Goal: Transaction & Acquisition: Book appointment/travel/reservation

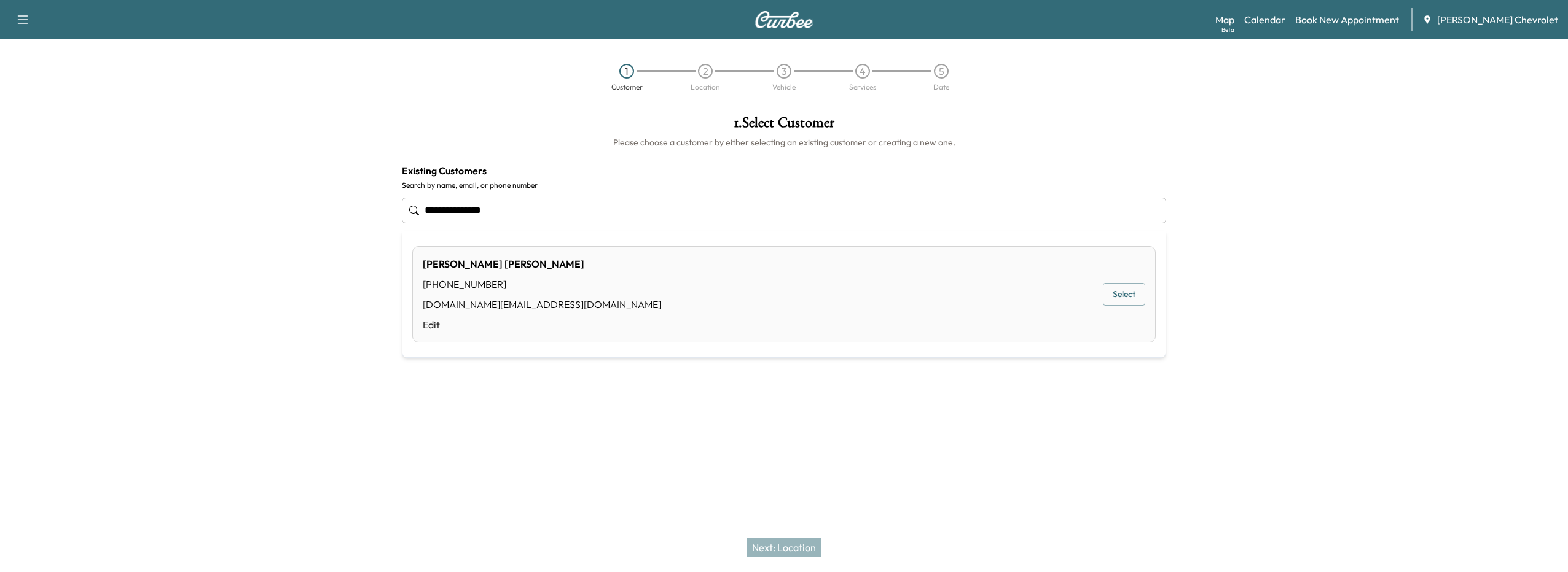
click at [1117, 294] on button "Select" at bounding box center [1124, 294] width 42 height 23
type input "**********"
drag, startPoint x: 1129, startPoint y: 286, endPoint x: 1128, endPoint y: 296, distance: 10.0
click at [1128, 296] on div "[PERSON_NAME] [PHONE_NUMBER] [DOMAIN_NAME][EMAIL_ADDRESS][DOMAIN_NAME] Edit Sel…" at bounding box center [784, 298] width 765 height 96
click at [1128, 296] on button "Selected" at bounding box center [1129, 299] width 52 height 23
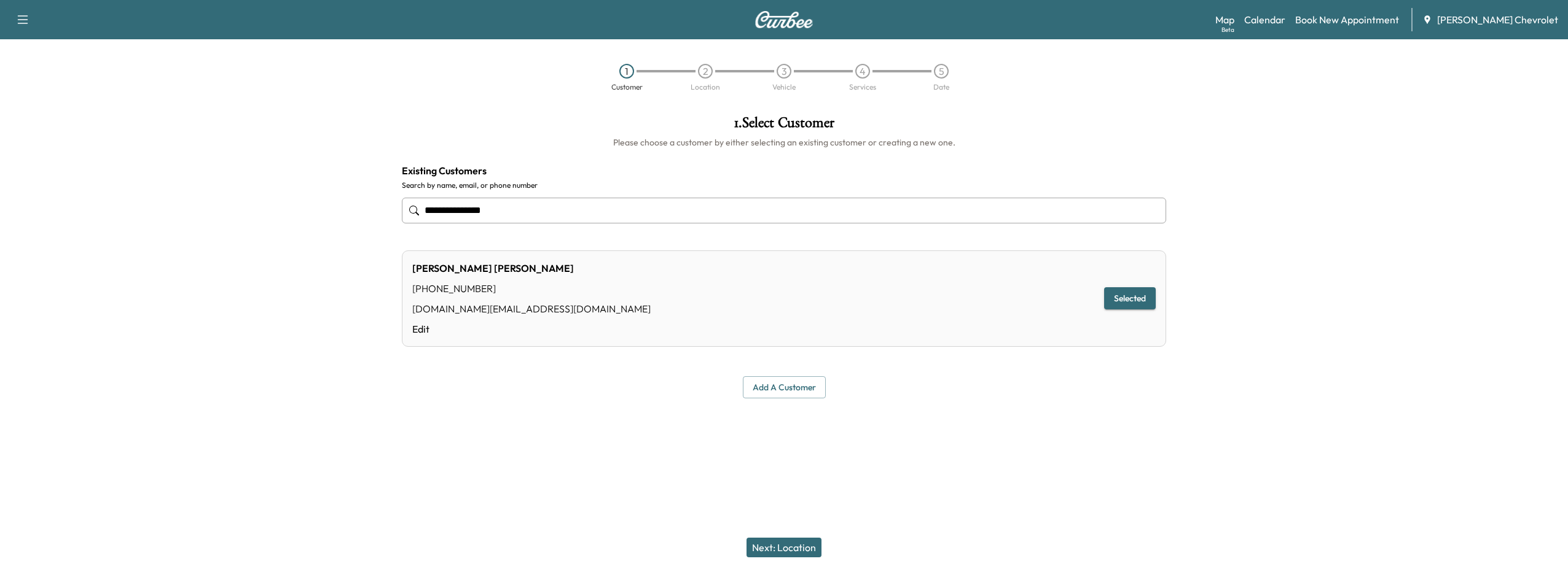
click at [780, 550] on button "Next: Location" at bounding box center [784, 548] width 75 height 20
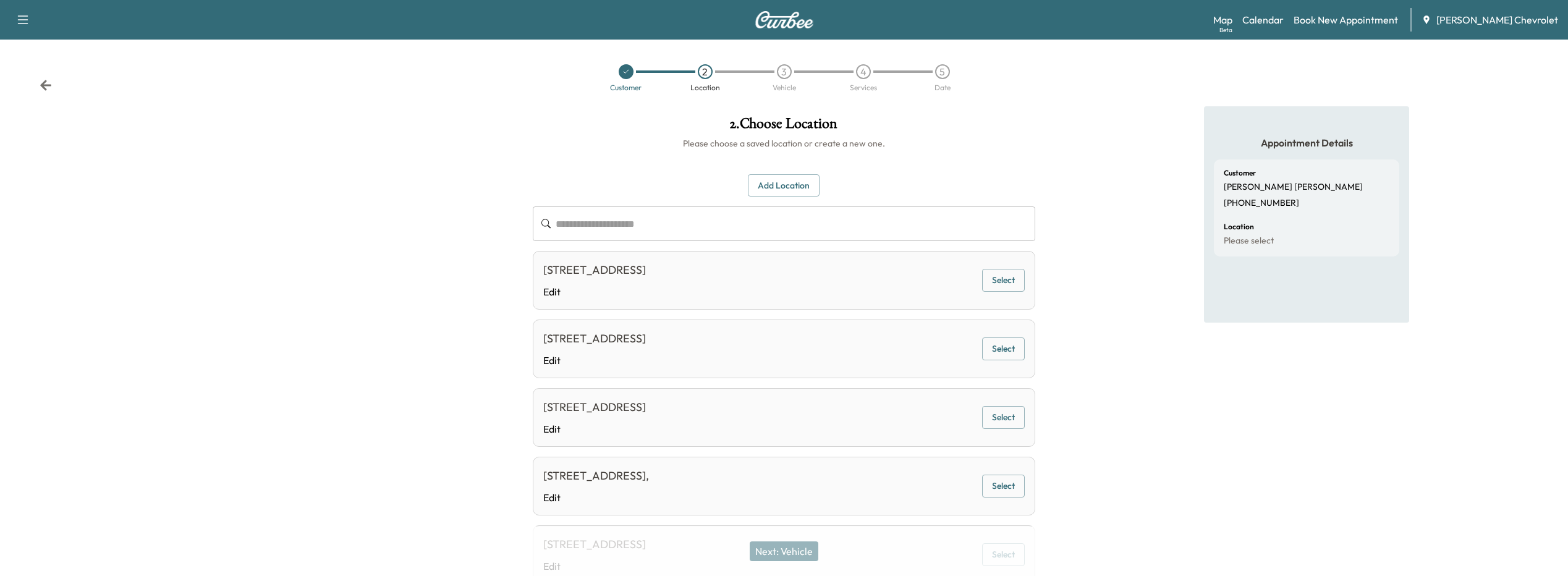
click at [986, 286] on button "Select" at bounding box center [1003, 280] width 42 height 23
click at [794, 557] on button "Next: Vehicle" at bounding box center [784, 552] width 69 height 20
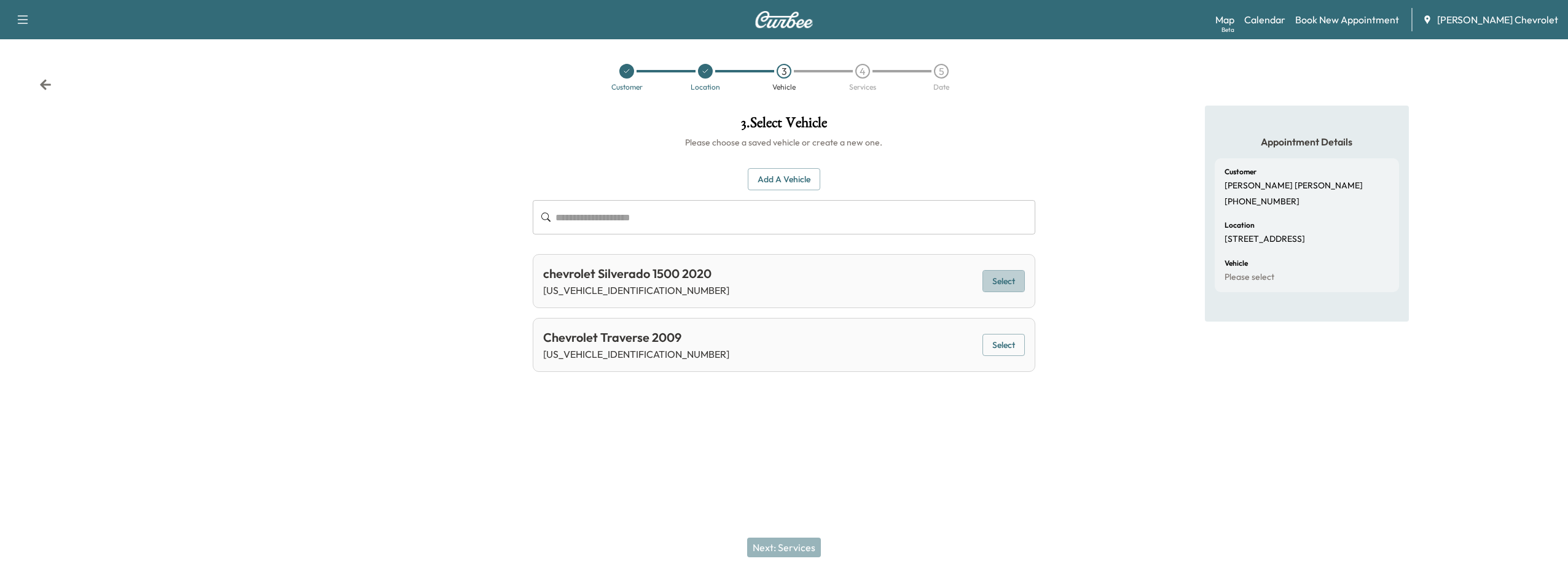
click at [989, 275] on button "Select" at bounding box center [1003, 282] width 42 height 23
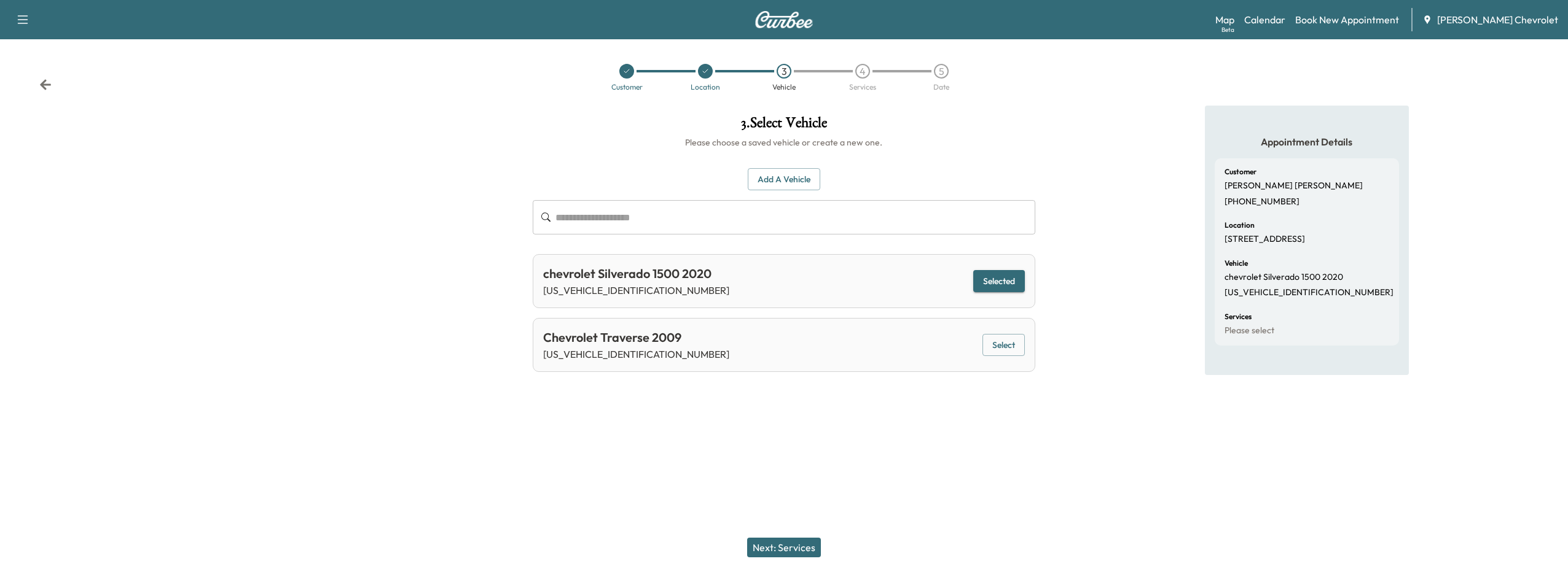
click at [773, 543] on button "Next: Services" at bounding box center [784, 548] width 73 height 20
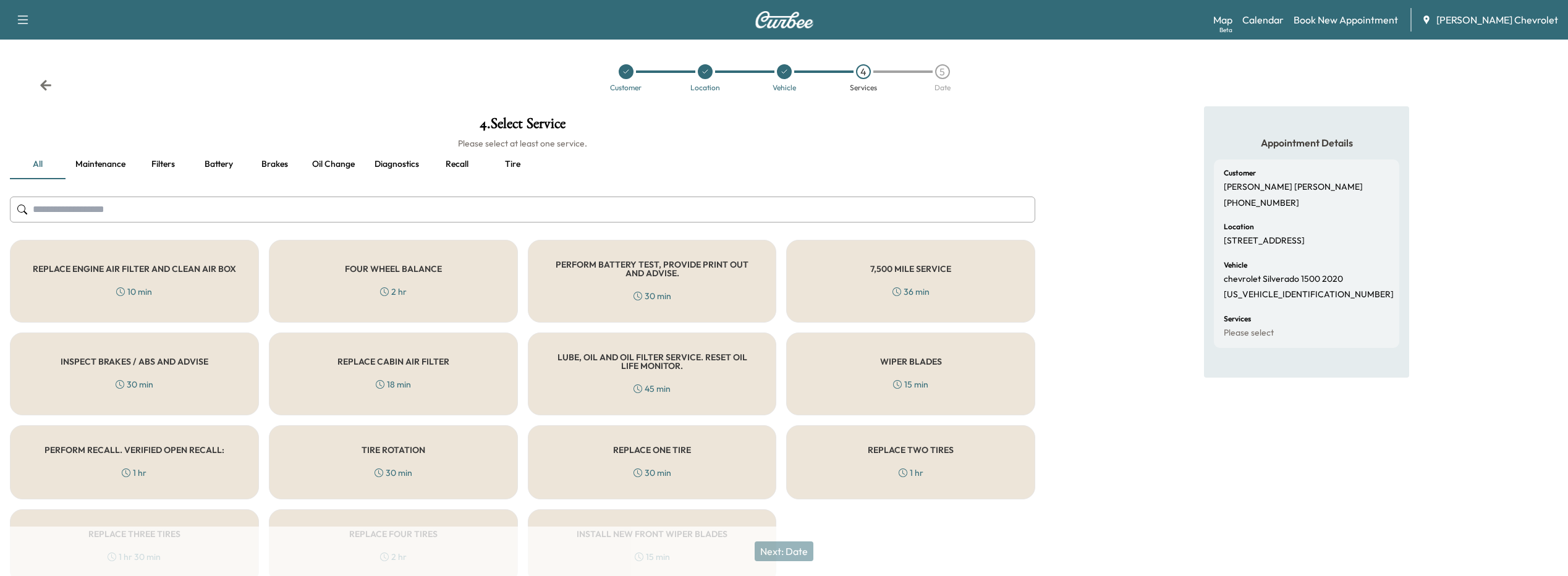
click at [154, 455] on h5 "PERFORM RECALL. VERIFIED OPEN RECALL:" at bounding box center [134, 450] width 180 height 8
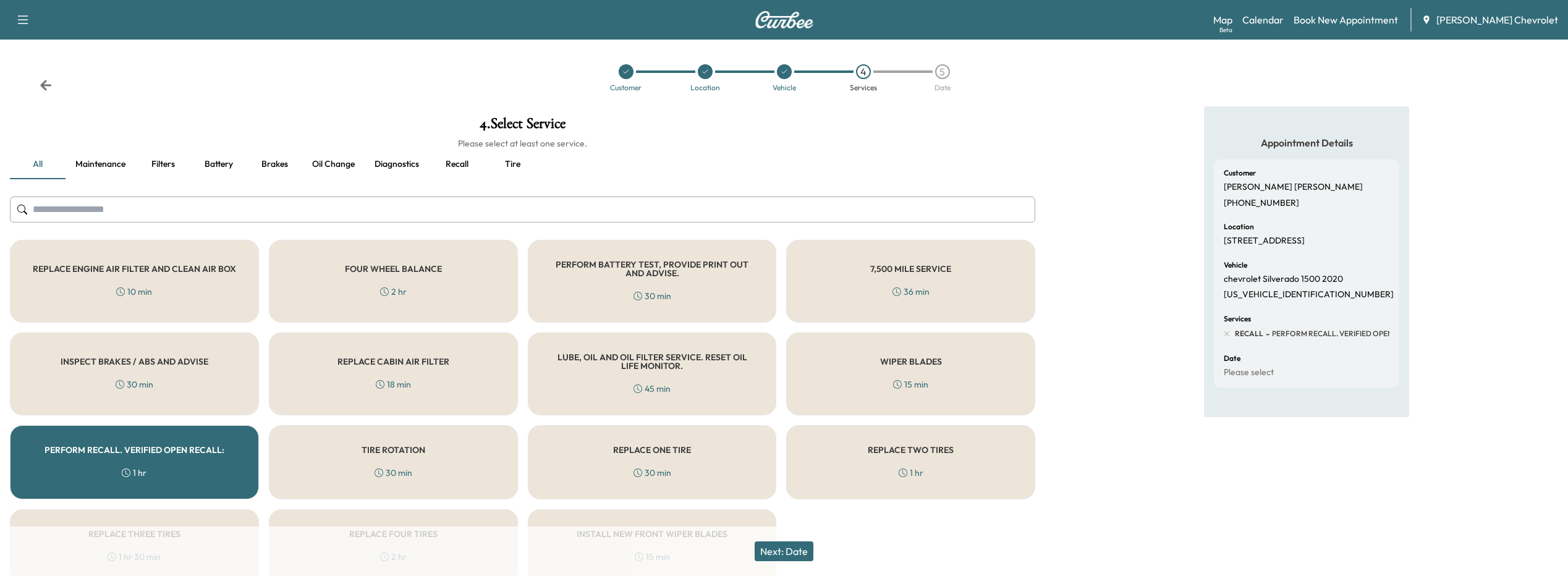
click at [790, 556] on button "Next: Date" at bounding box center [783, 552] width 58 height 20
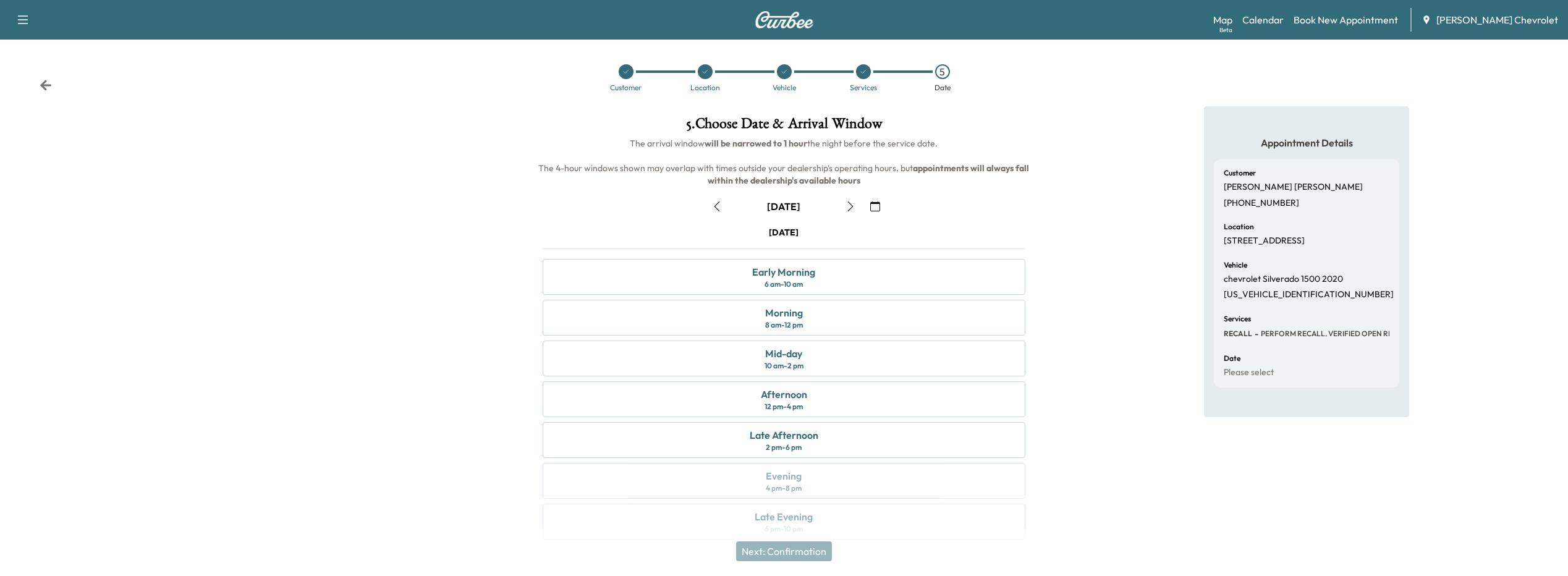
click at [873, 206] on icon "button" at bounding box center [875, 206] width 10 height 10
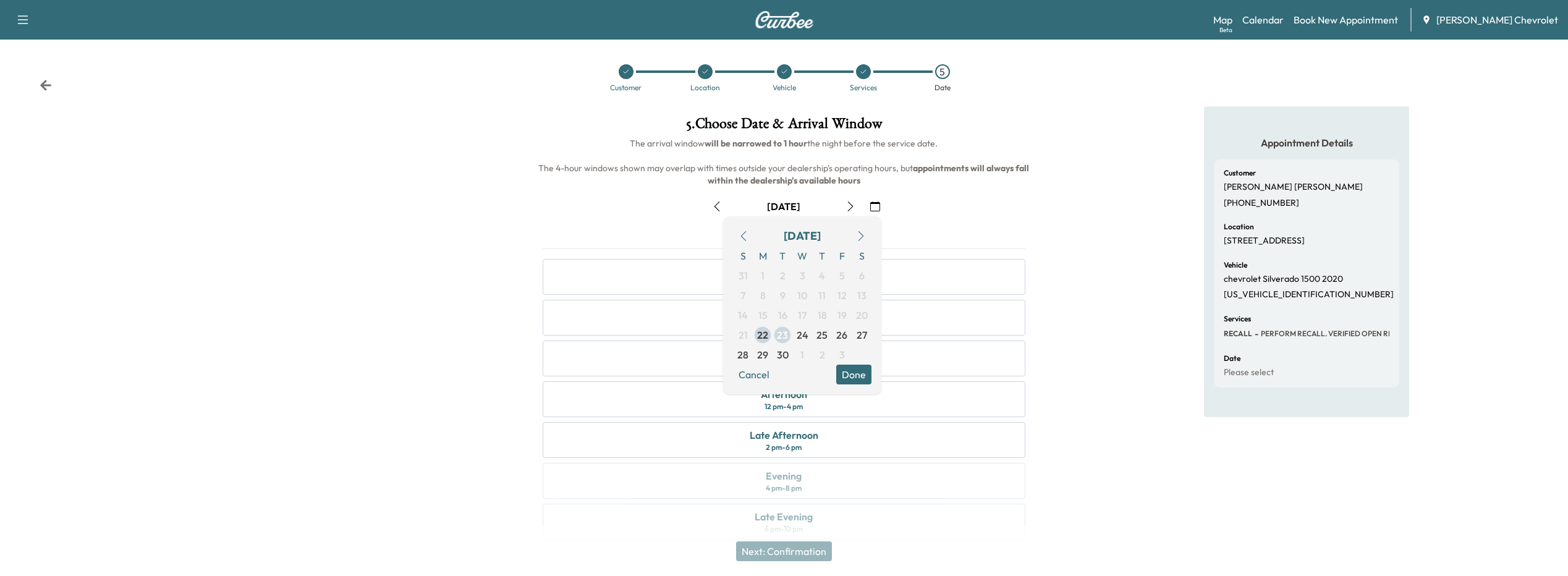
click at [785, 336] on span "23" at bounding box center [782, 335] width 11 height 15
click at [853, 379] on button "Done" at bounding box center [853, 375] width 35 height 20
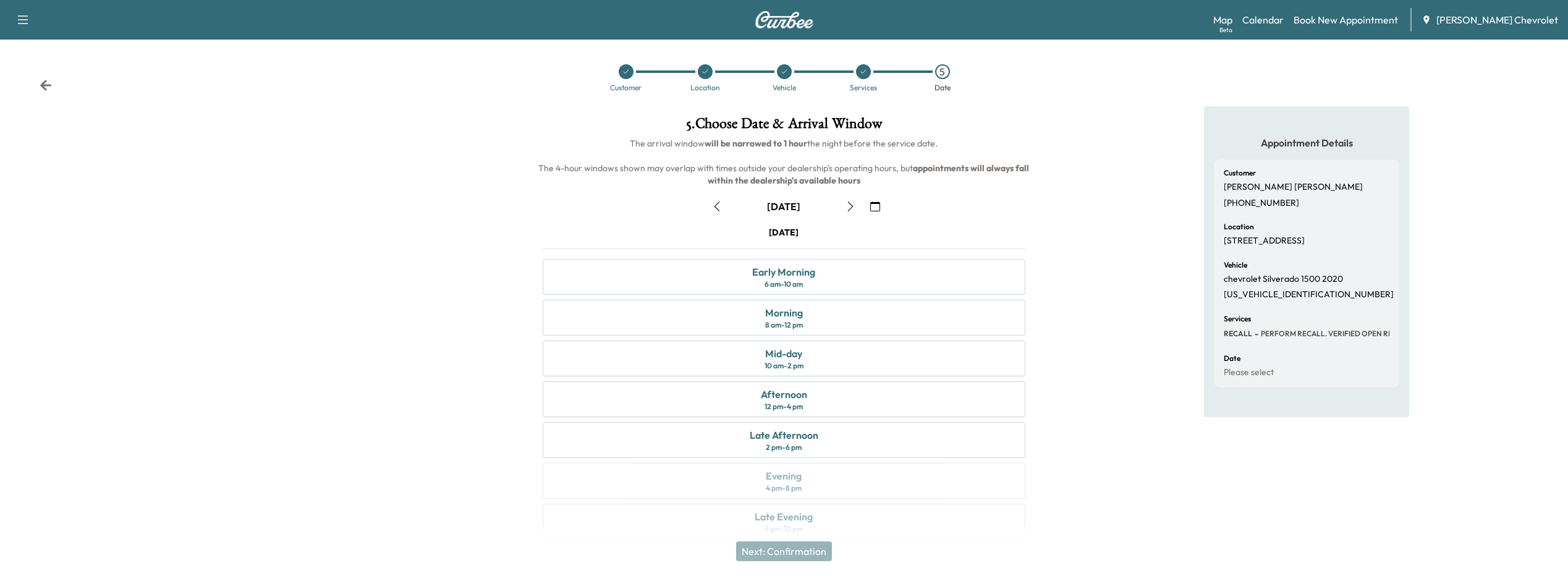
click at [877, 207] on icon "button" at bounding box center [875, 206] width 10 height 10
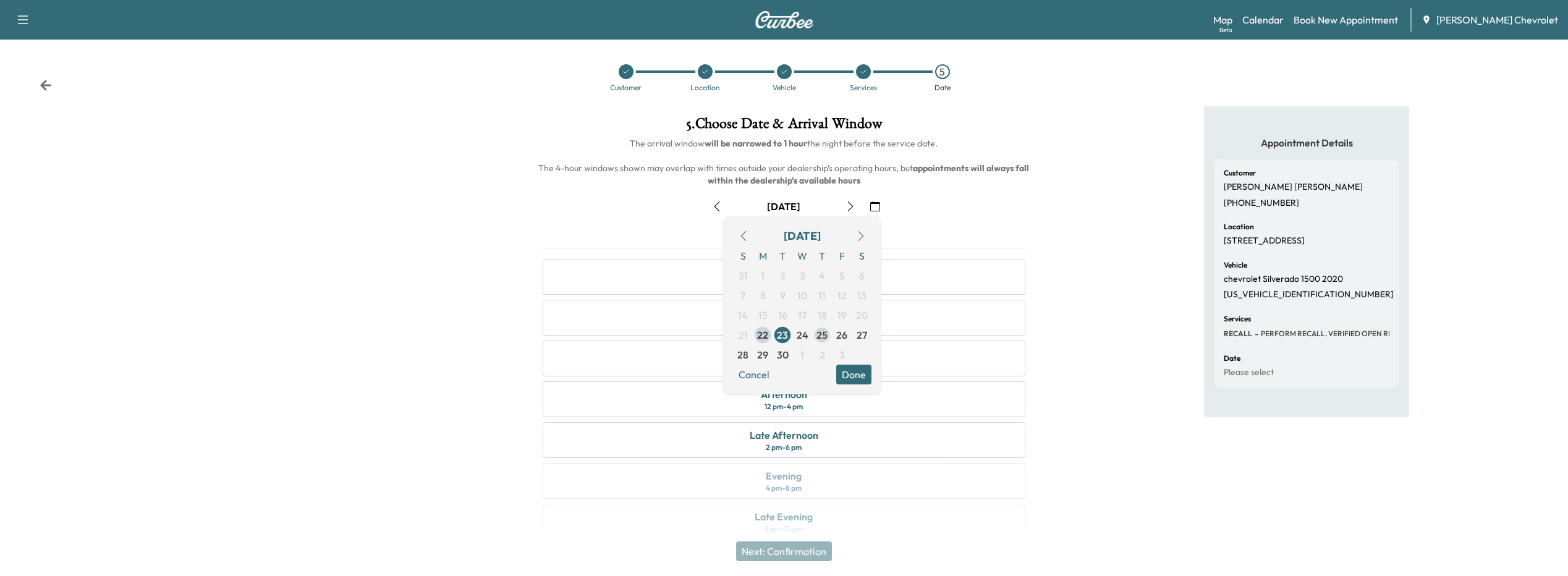
click at [839, 335] on span "26" at bounding box center [841, 335] width 11 height 15
click at [857, 374] on button "Done" at bounding box center [853, 375] width 35 height 20
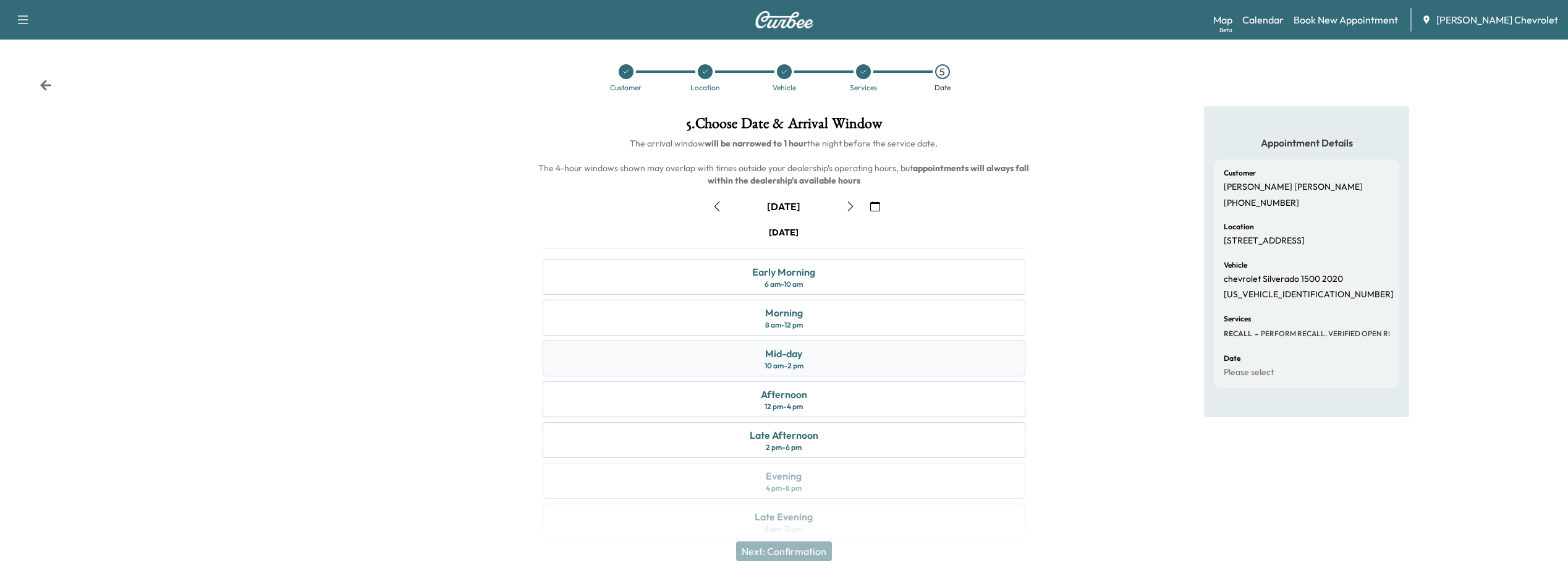
click at [801, 366] on div "10 am - 2 pm" at bounding box center [784, 366] width 39 height 10
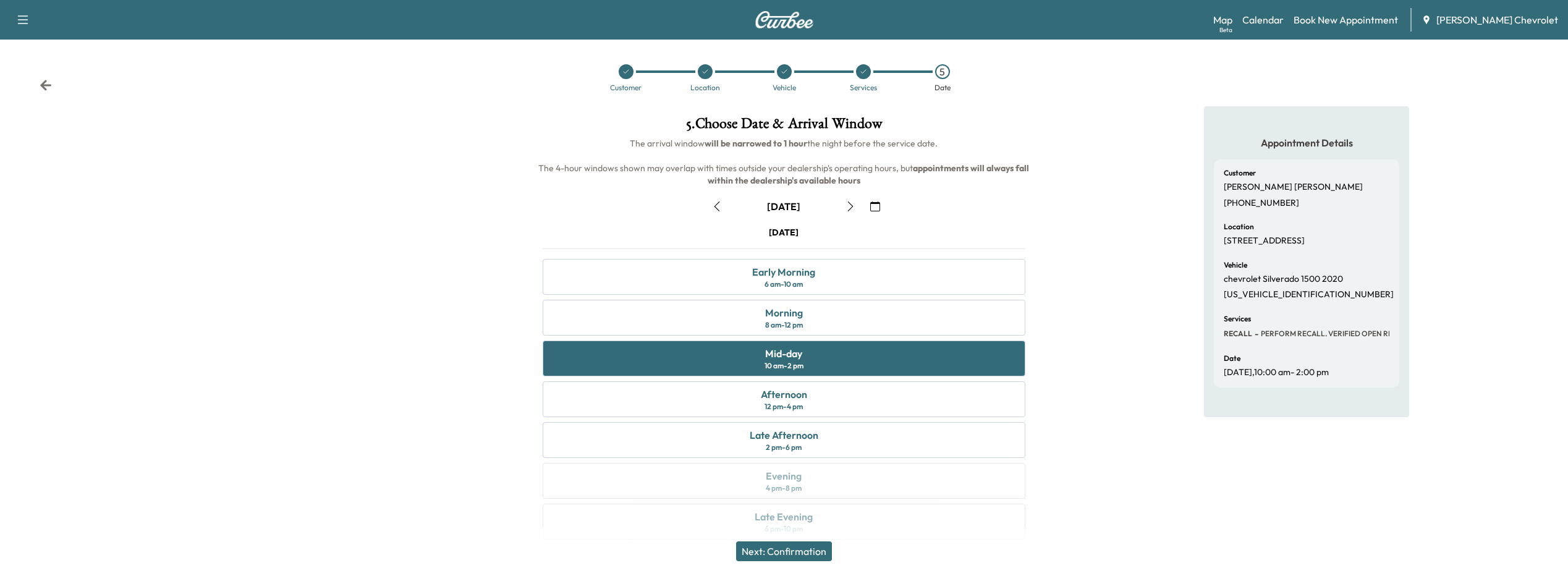
click at [780, 554] on button "Next: Confirmation" at bounding box center [784, 552] width 96 height 20
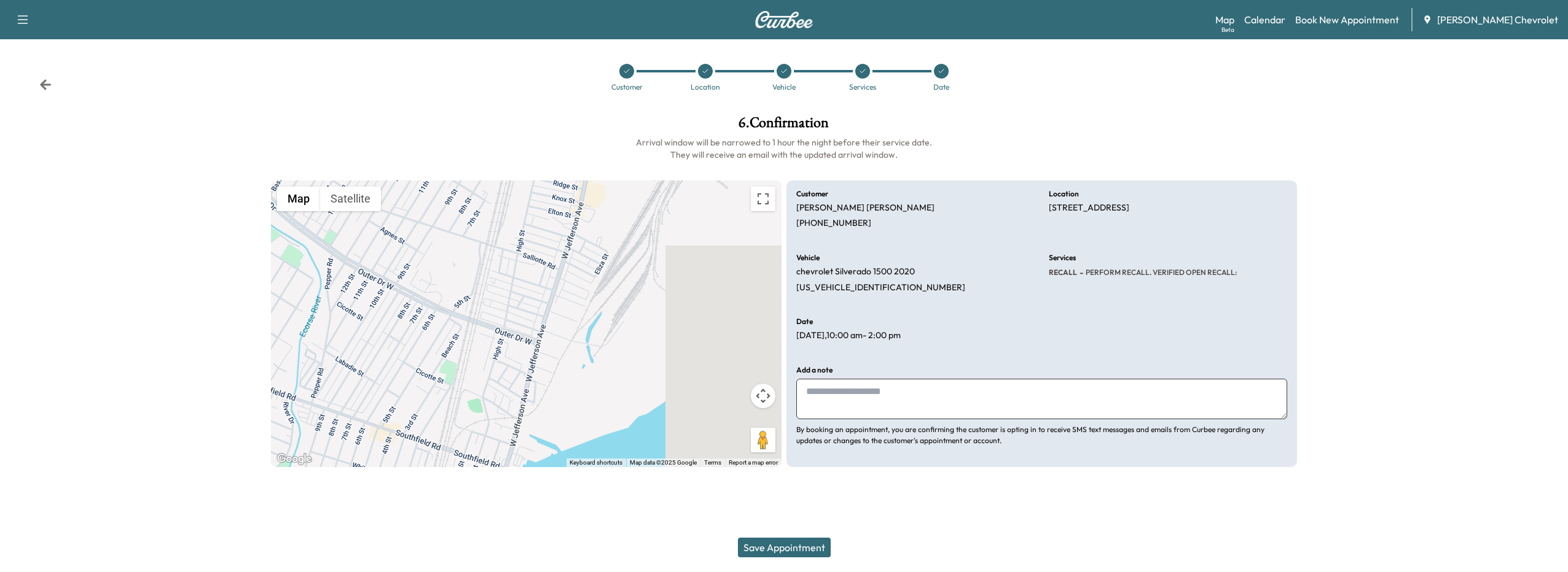
drag, startPoint x: 814, startPoint y: 552, endPoint x: 822, endPoint y: 546, distance: 10.0
click at [814, 551] on button "Save Appointment" at bounding box center [784, 548] width 93 height 20
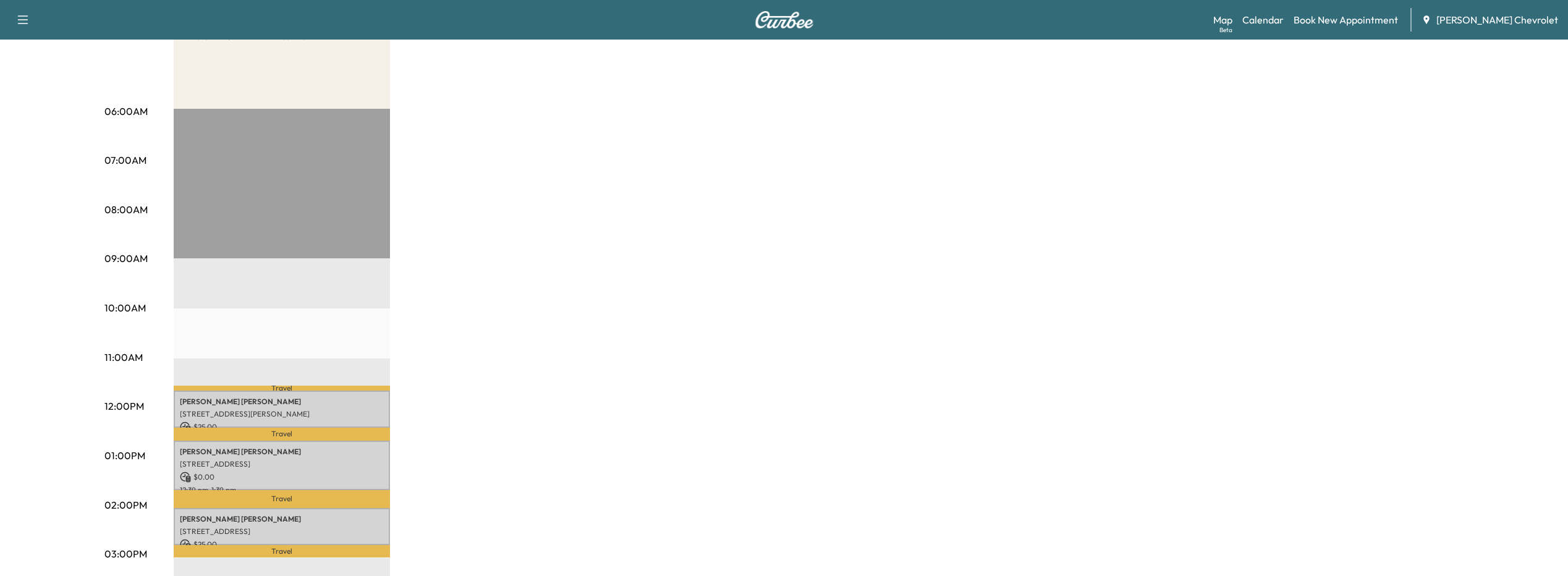
scroll to position [248, 0]
